Goal: Contribute content: Contribute content

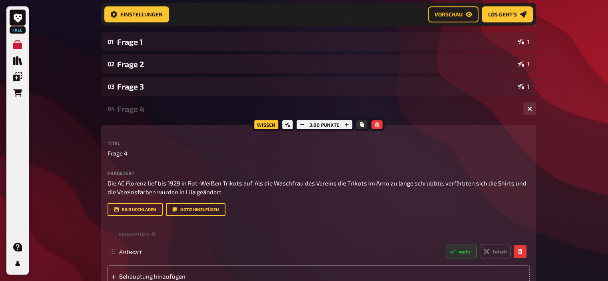
click at [155, 110] on div "Frage 4" at bounding box center [317, 108] width 400 height 9
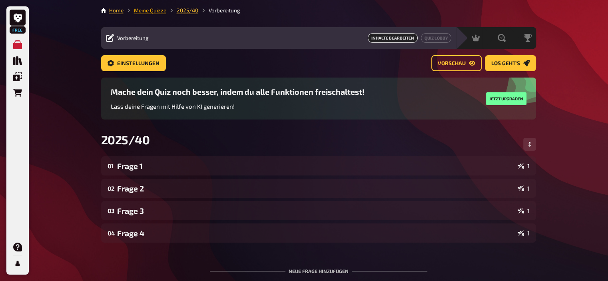
click at [152, 9] on link "Meine Quizze" at bounding box center [150, 10] width 32 height 6
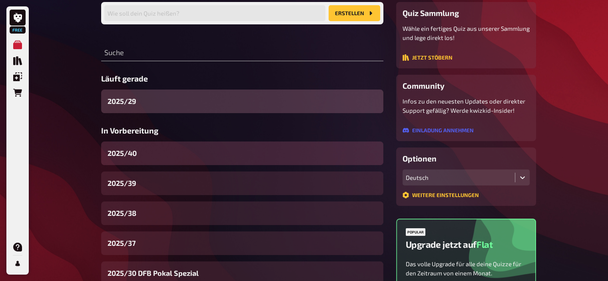
scroll to position [70, 0]
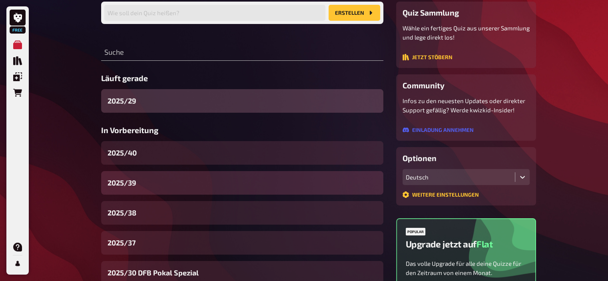
click at [157, 194] on div "2025/39" at bounding box center [242, 183] width 282 height 24
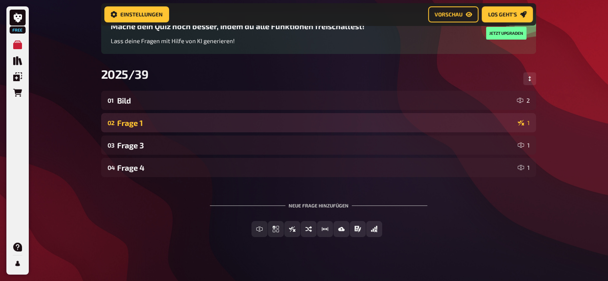
scroll to position [80, 0]
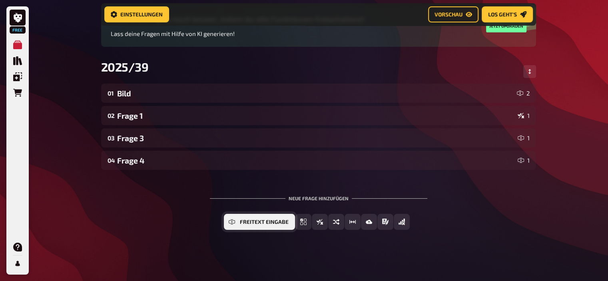
click at [259, 218] on button "Freitext Eingabe" at bounding box center [259, 222] width 71 height 16
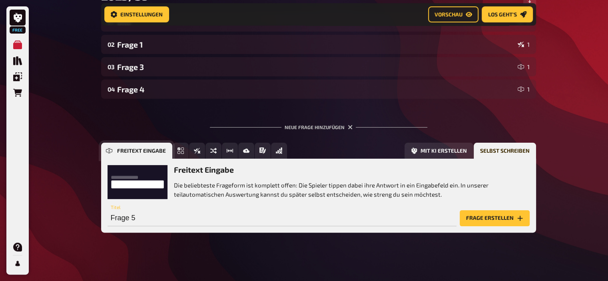
scroll to position [153, 0]
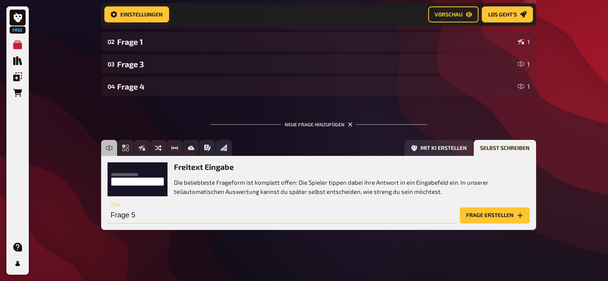
click at [200, 216] on input "Frage 5" at bounding box center [282, 216] width 349 height 16
click at [486, 212] on button "Frage erstellen" at bounding box center [495, 216] width 70 height 16
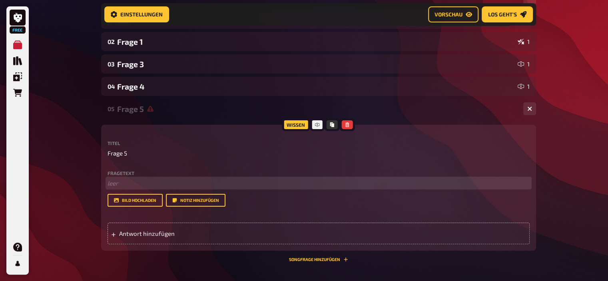
click at [179, 185] on p "﻿ leer" at bounding box center [319, 183] width 422 height 9
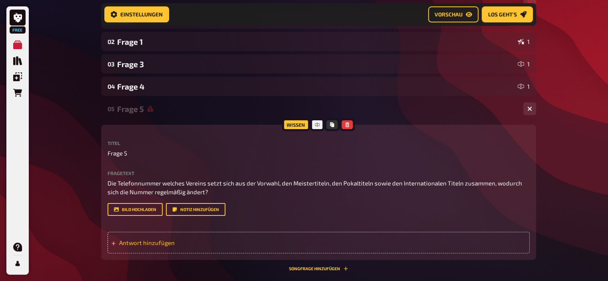
click at [152, 243] on span "Antwort hinzufügen" at bounding box center [181, 242] width 124 height 7
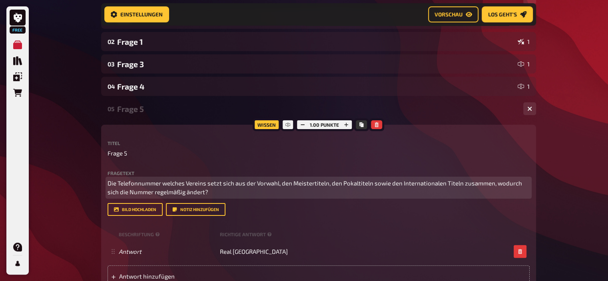
click at [293, 184] on span "Die Telefonnummer welches Vereins setzt sich aus der Vorwahl, den Meistertiteln…" at bounding box center [316, 188] width 416 height 16
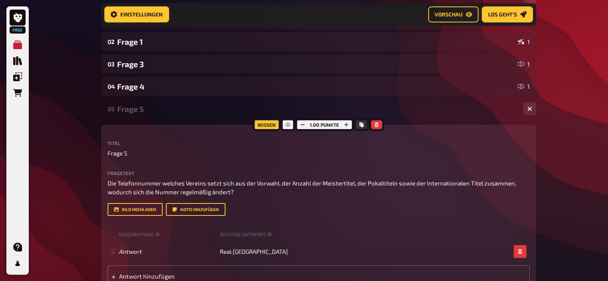
click at [345, 120] on div "1.00 Punkte" at bounding box center [324, 124] width 59 height 13
click at [345, 124] on icon "button" at bounding box center [347, 125] width 4 height 4
click at [345, 124] on icon "button" at bounding box center [346, 125] width 4 height 4
click at [345, 124] on icon "button" at bounding box center [346, 124] width 5 height 5
